Goal: Task Accomplishment & Management: Use online tool/utility

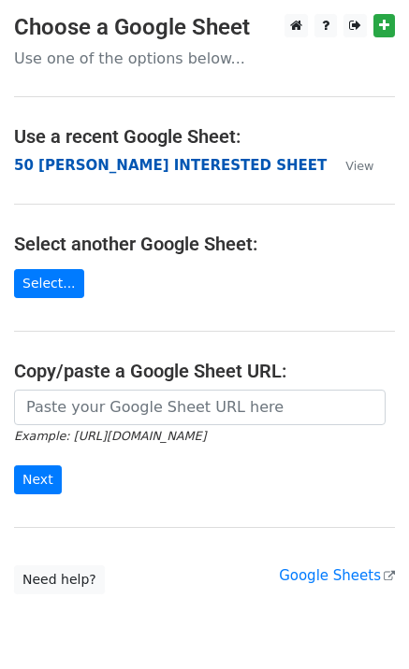
click at [88, 171] on strong "50 [PERSON_NAME] INTERESTED SHEET" at bounding box center [170, 165] width 312 height 17
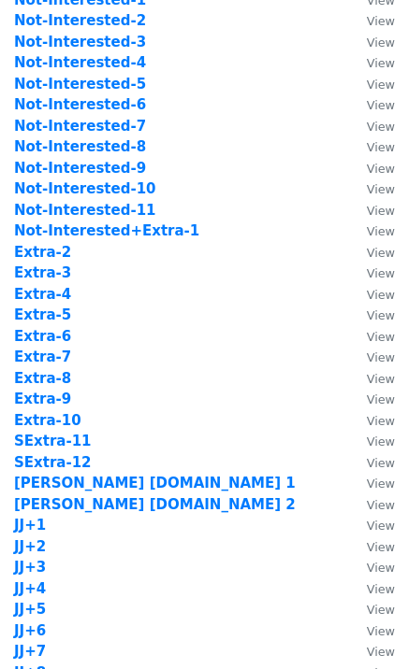
scroll to position [650, 0]
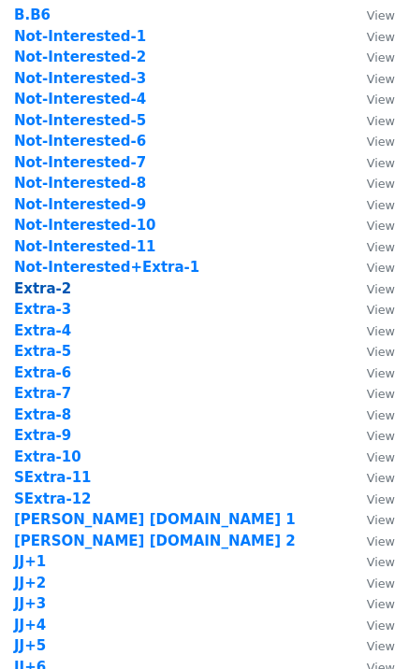
click at [50, 288] on strong "Extra-2" at bounding box center [42, 288] width 57 height 17
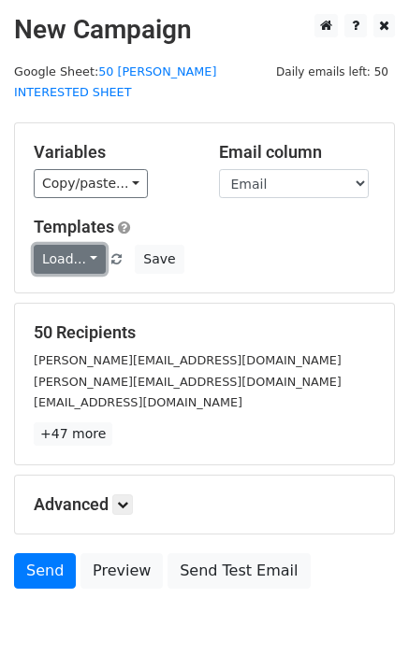
click at [79, 245] on link "Load..." at bounding box center [70, 259] width 72 height 29
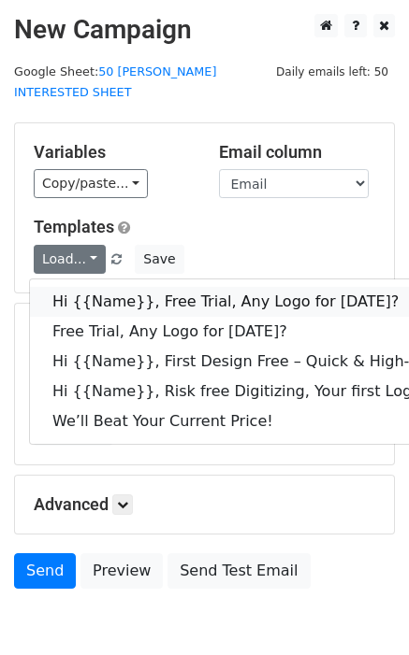
click at [99, 287] on link "Hi {{Name}}, Free Trial, Any Logo for today?" at bounding box center [298, 302] width 537 height 30
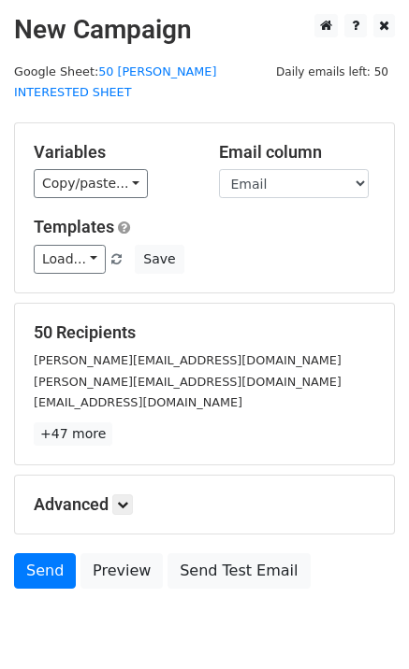
scroll to position [57, 0]
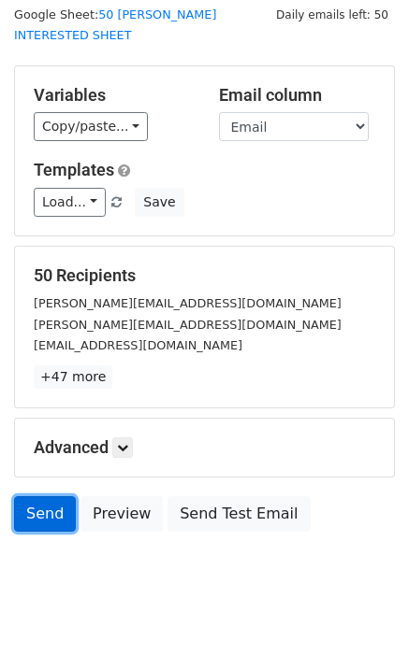
click at [40, 498] on link "Send" at bounding box center [45, 514] width 62 height 36
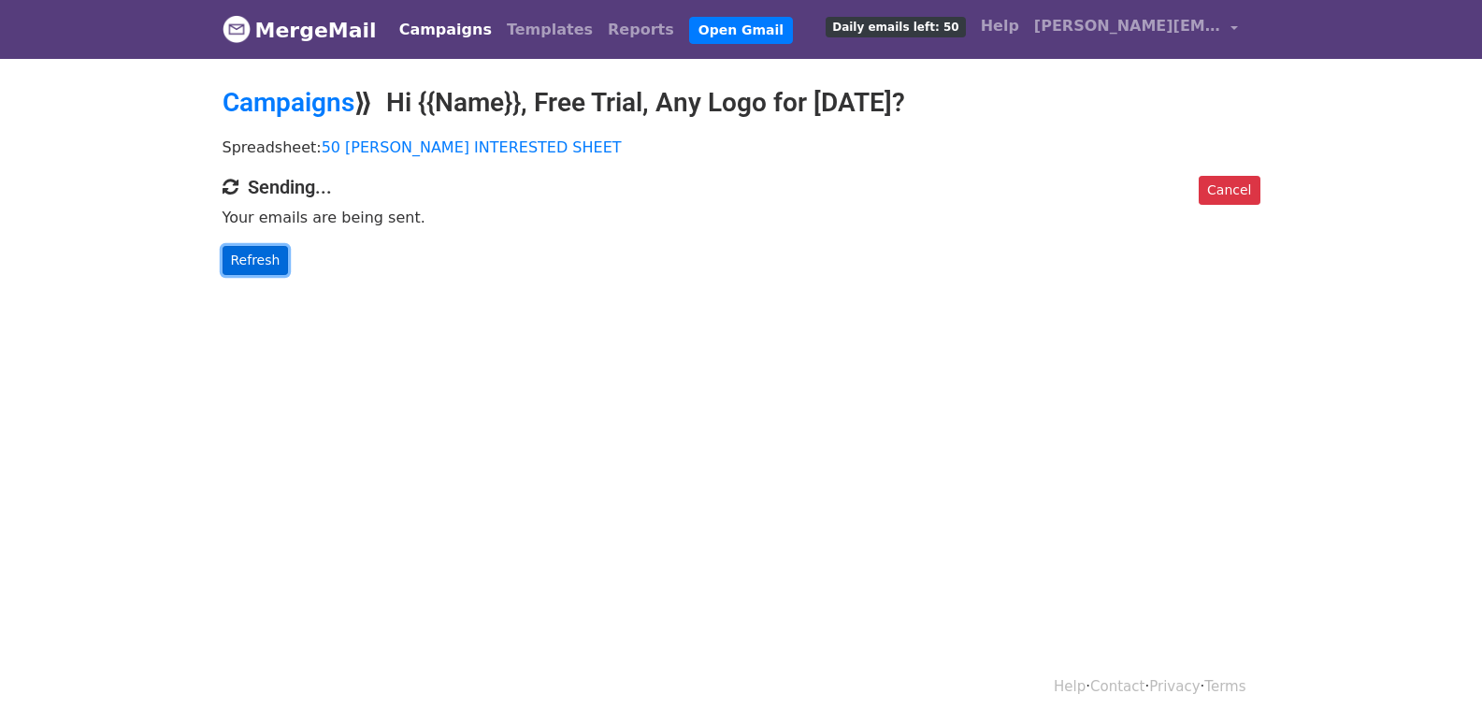
click at [280, 261] on link "Refresh" at bounding box center [256, 260] width 66 height 29
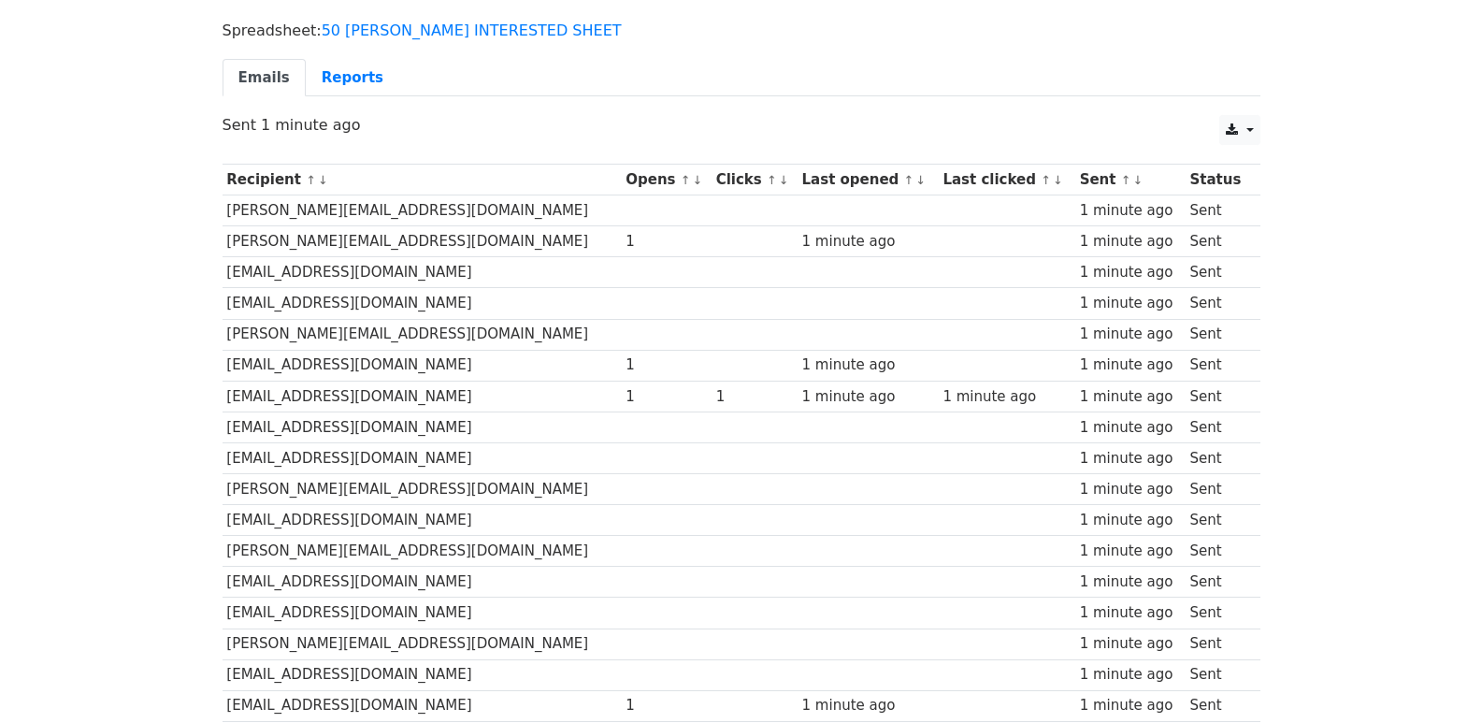
scroll to position [1301, 0]
